Goal: Download file/media

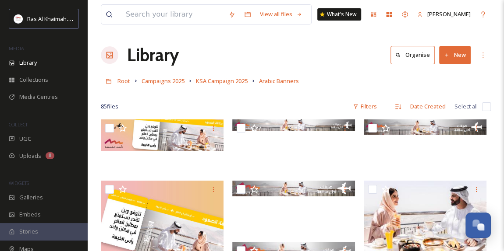
scroll to position [278, 0]
click at [217, 80] on span "KSA Campaign 2025" at bounding box center [222, 81] width 52 height 8
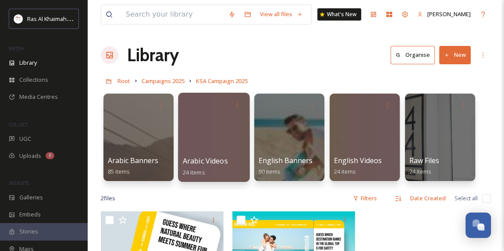
click at [216, 139] on div at bounding box center [213, 137] width 71 height 89
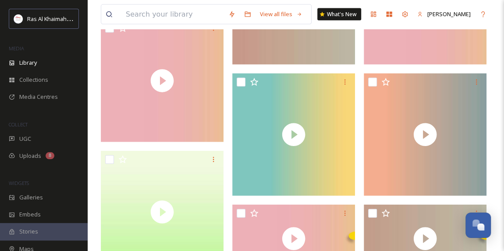
scroll to position [1070, 0]
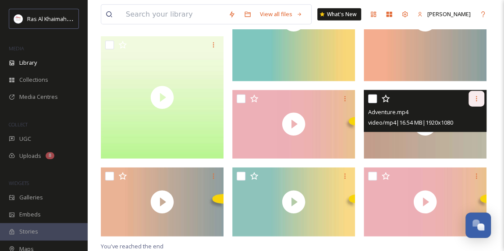
click at [479, 100] on icon at bounding box center [476, 98] width 7 height 7
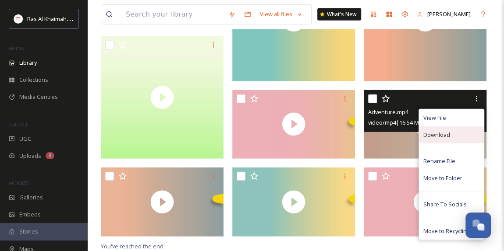
click at [443, 135] on span "Download" at bounding box center [436, 135] width 27 height 8
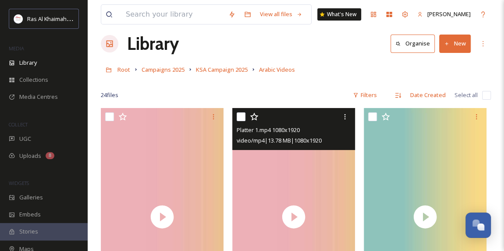
scroll to position [0, 0]
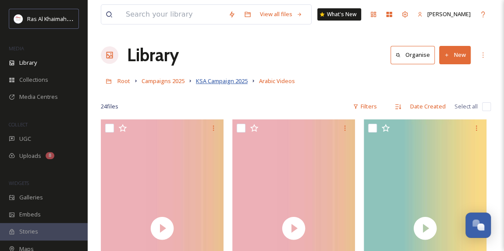
click at [229, 81] on span "KSA Campaign 2025" at bounding box center [222, 81] width 52 height 8
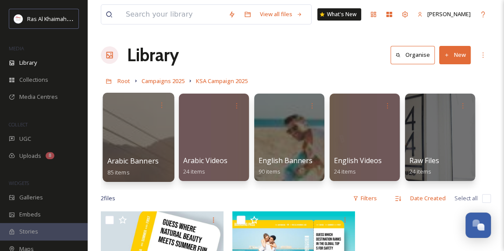
click at [153, 152] on div at bounding box center [138, 137] width 71 height 89
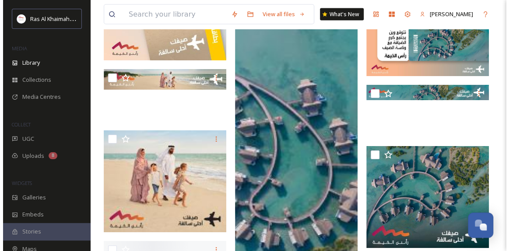
scroll to position [2628, 0]
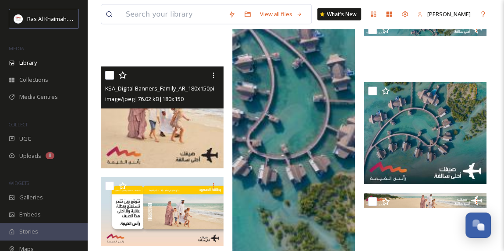
click at [179, 137] on img at bounding box center [162, 118] width 123 height 102
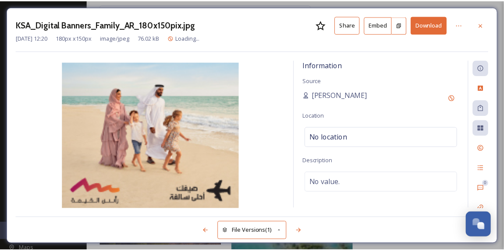
scroll to position [2663, 0]
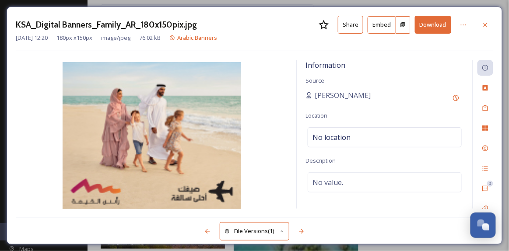
click at [439, 26] on button "Download" at bounding box center [433, 25] width 36 height 18
click at [464, 25] on icon at bounding box center [463, 25] width 5 height 1
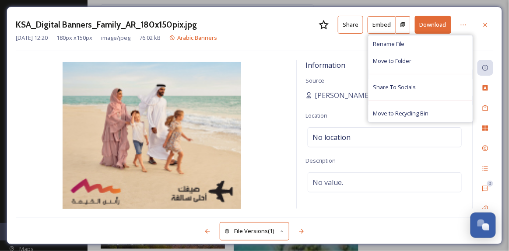
click at [296, 27] on div "KSA_Digital Banners_Family_AR_180x150pix.jpg Share Embed Download Rename File M…" at bounding box center [255, 25] width 478 height 18
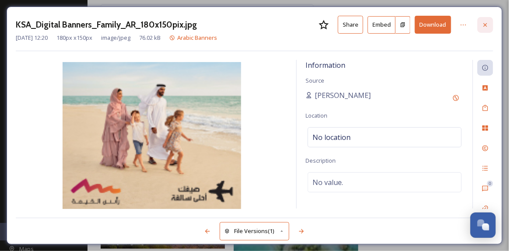
click at [487, 25] on icon at bounding box center [486, 25] width 4 height 4
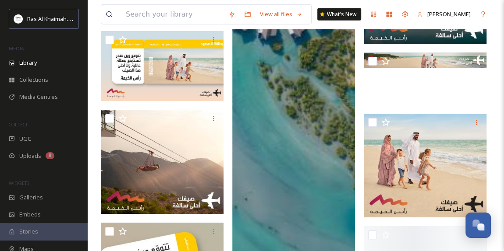
scroll to position [2823, 0]
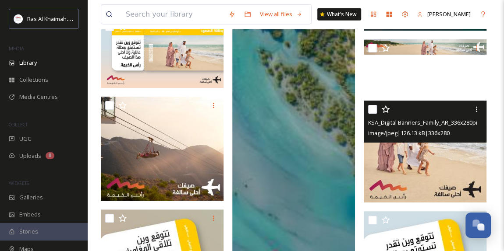
click at [431, 165] on img at bounding box center [425, 152] width 123 height 102
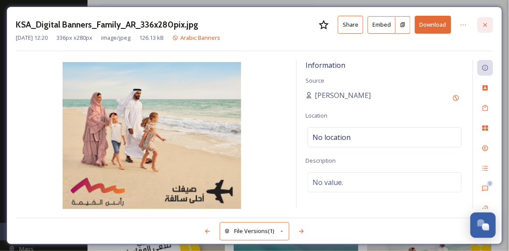
click at [481, 27] on div at bounding box center [486, 25] width 16 height 16
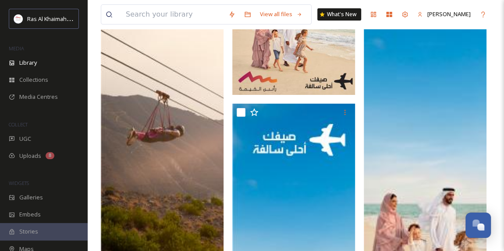
scroll to position [3500, 0]
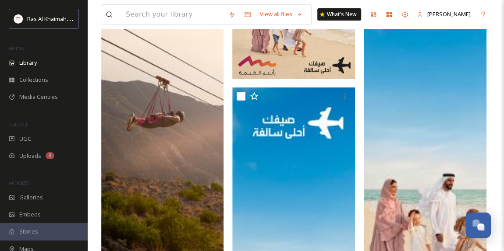
click at [308, 65] on img at bounding box center [293, 28] width 123 height 102
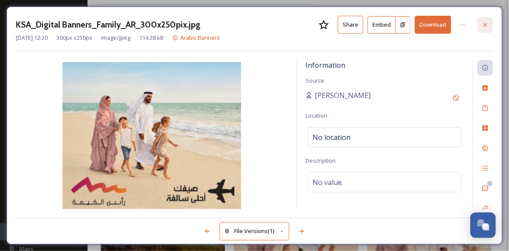
click at [485, 25] on icon at bounding box center [486, 25] width 4 height 4
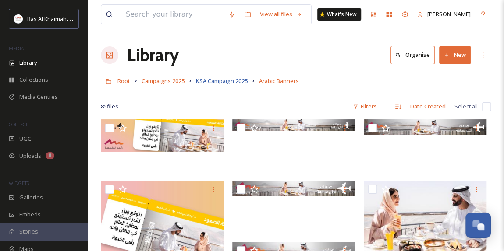
click at [214, 80] on span "KSA Campaign 2025" at bounding box center [222, 81] width 52 height 8
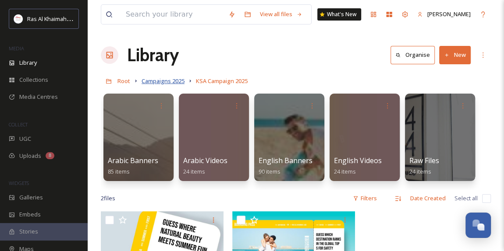
click at [177, 79] on span "Campaigns 2025" at bounding box center [162, 81] width 43 height 8
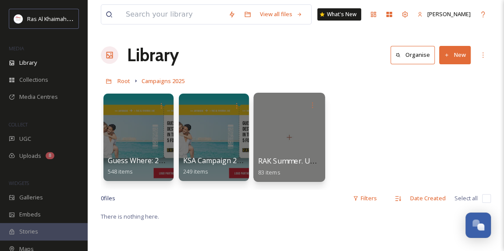
click at [269, 140] on div at bounding box center [288, 137] width 71 height 89
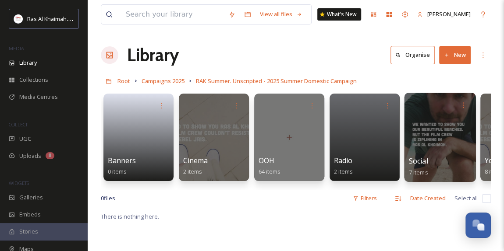
click at [430, 150] on div at bounding box center [439, 137] width 71 height 89
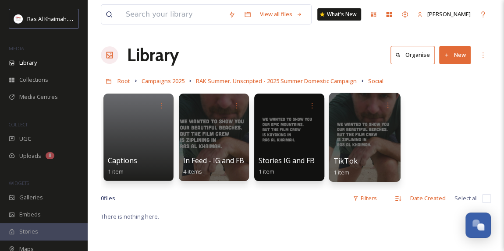
click at [388, 138] on div at bounding box center [364, 137] width 71 height 89
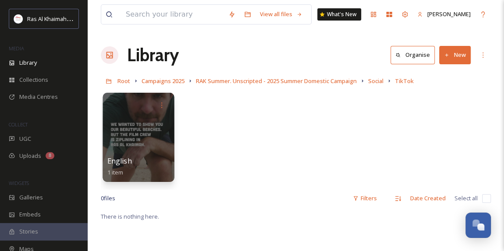
click at [138, 146] on div at bounding box center [138, 137] width 71 height 89
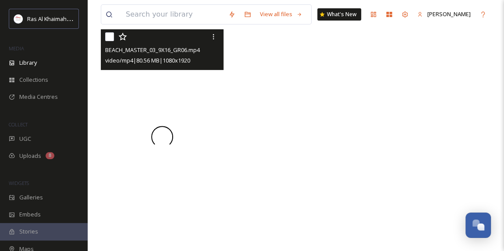
scroll to position [79, 0]
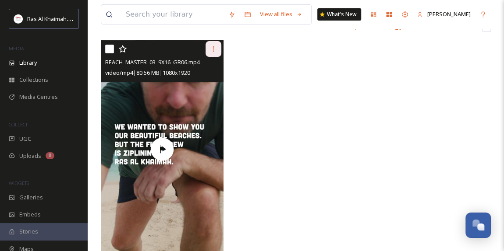
click at [214, 46] on icon at bounding box center [213, 49] width 7 height 7
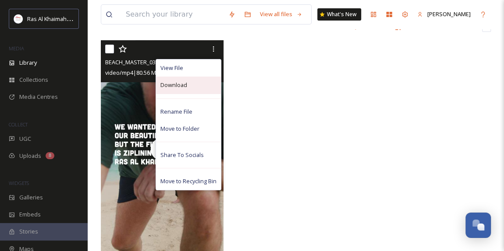
click at [191, 84] on div "Download" at bounding box center [188, 85] width 65 height 17
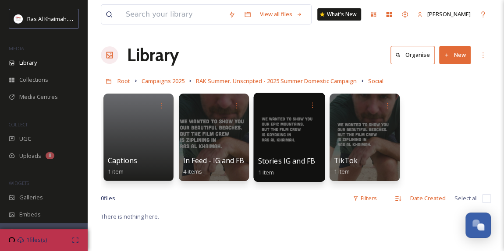
click at [308, 133] on div at bounding box center [288, 137] width 71 height 89
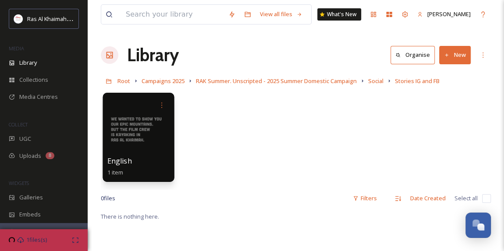
click at [145, 135] on div at bounding box center [138, 137] width 71 height 89
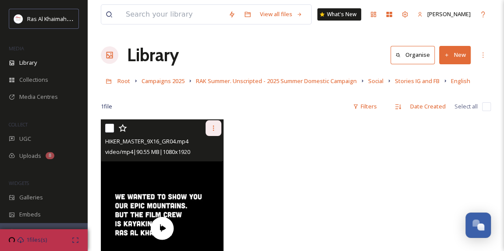
click at [210, 128] on icon at bounding box center [213, 128] width 7 height 7
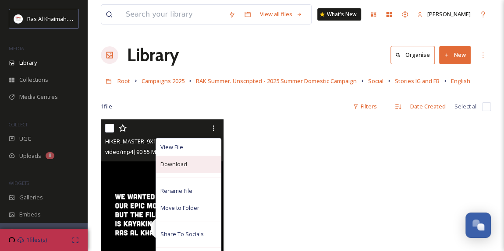
click at [191, 165] on div "Download" at bounding box center [188, 164] width 65 height 17
